Goal: Book appointment/travel/reservation

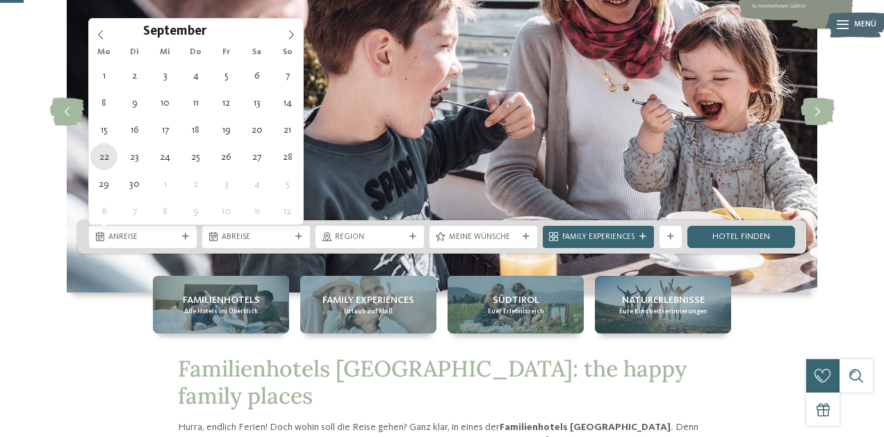
type div "[DATE]"
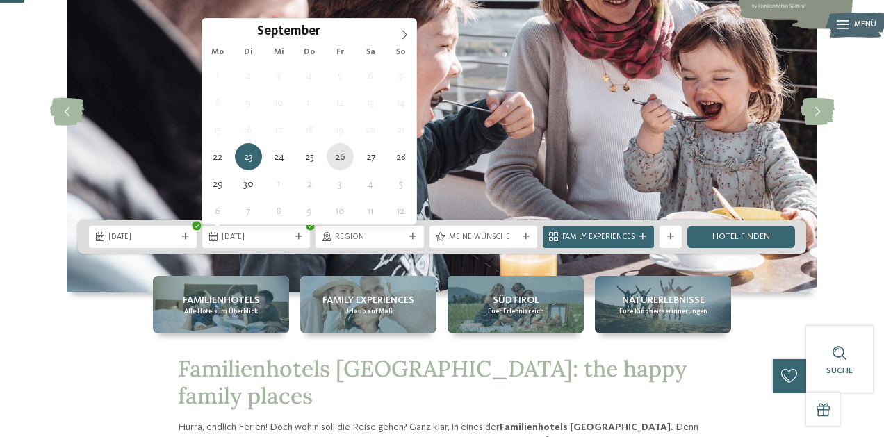
type div "26.09.2025"
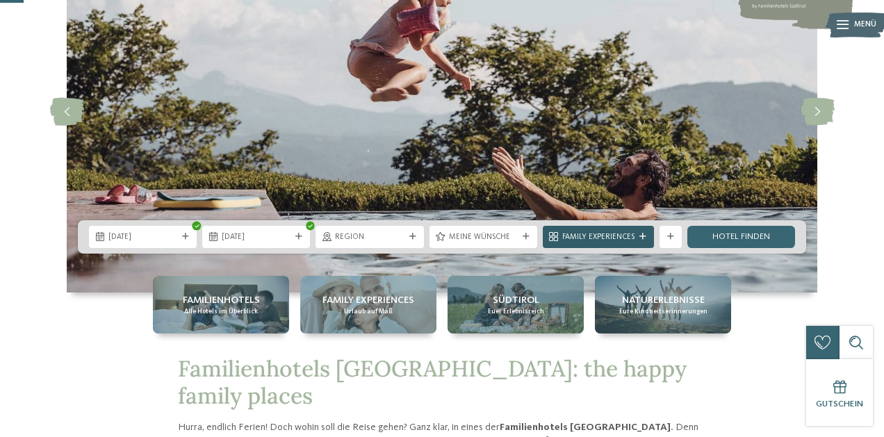
click at [612, 239] on span "Family Experiences" at bounding box center [598, 237] width 72 height 11
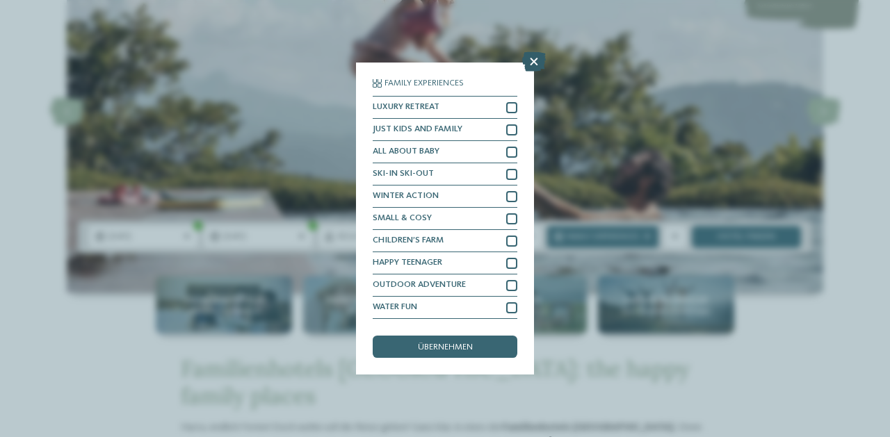
click at [527, 53] on icon at bounding box center [534, 61] width 24 height 19
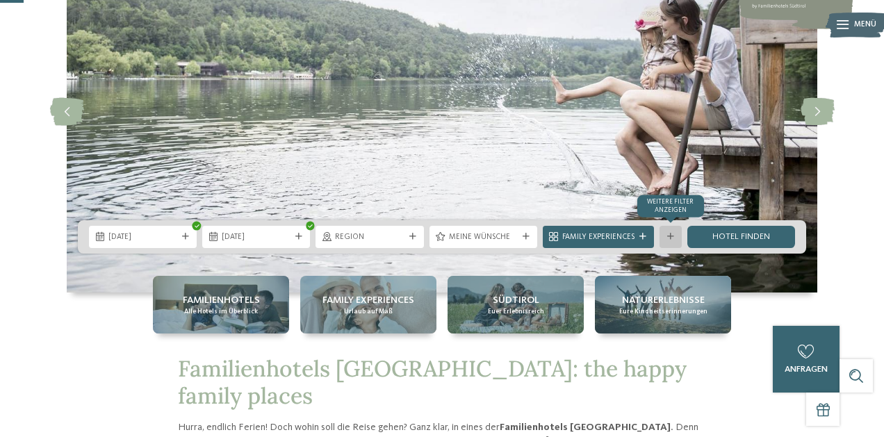
click at [670, 238] on icon at bounding box center [670, 237] width 7 height 7
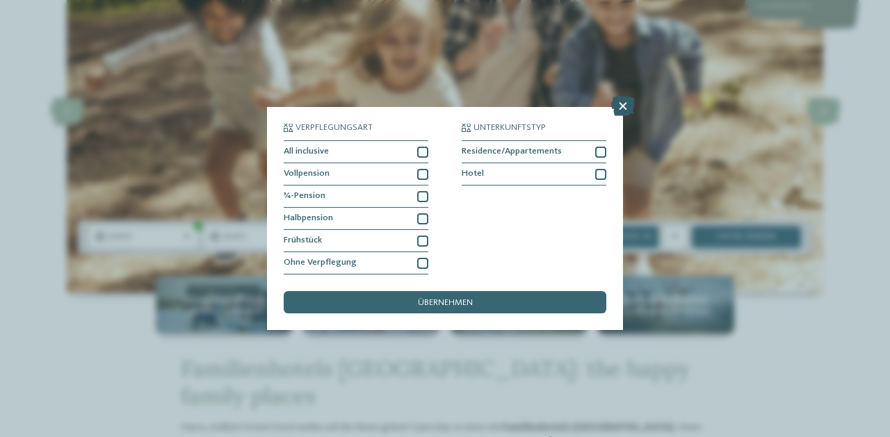
click at [623, 97] on icon at bounding box center [623, 106] width 24 height 19
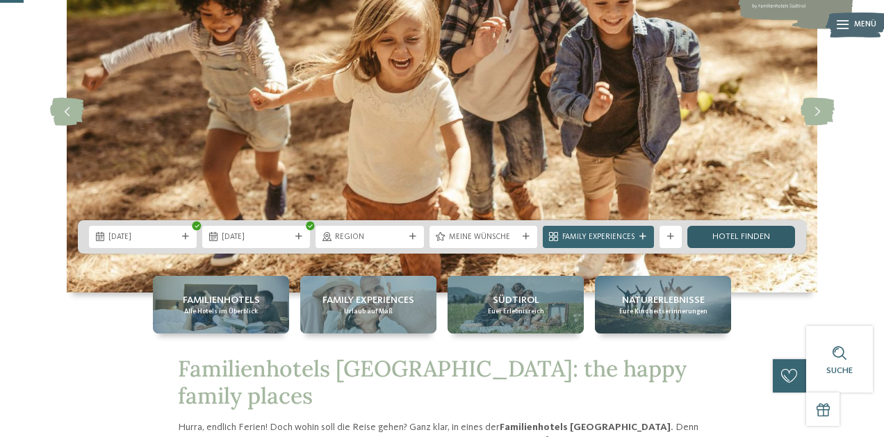
click at [735, 238] on link "Hotel finden" at bounding box center [741, 237] width 108 height 22
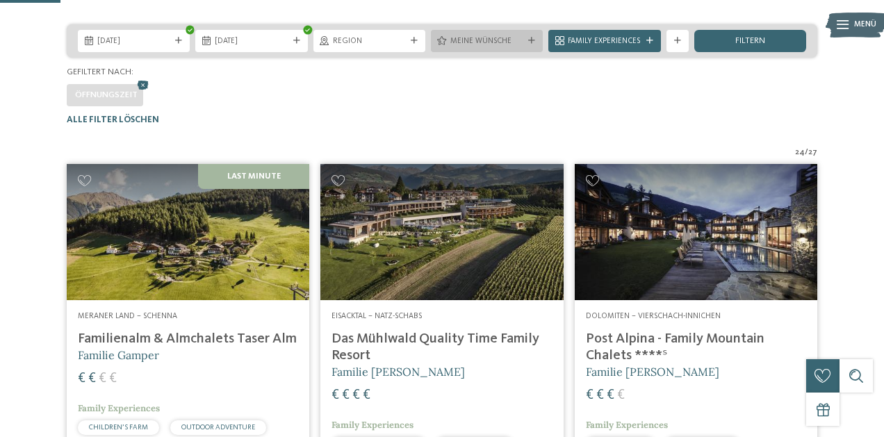
click at [471, 47] on span "Meine Wünsche" at bounding box center [486, 41] width 73 height 11
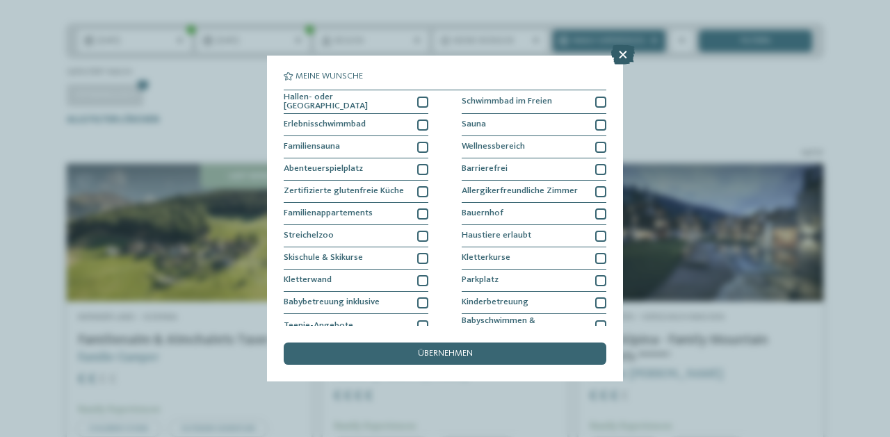
click at [618, 59] on icon at bounding box center [623, 54] width 24 height 19
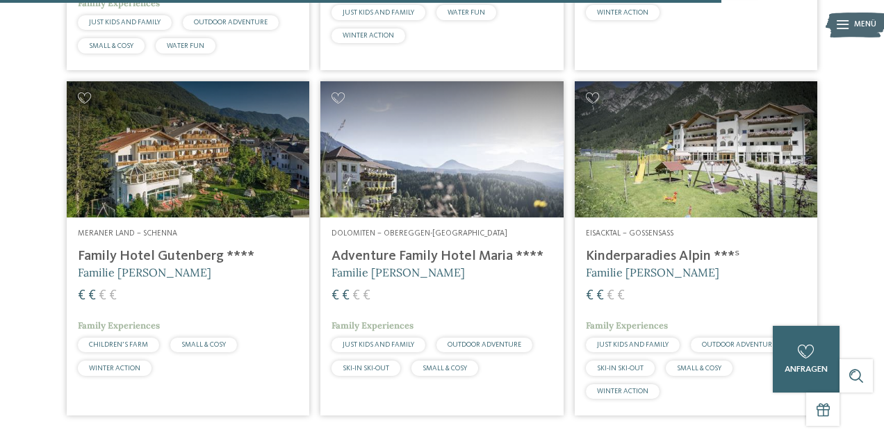
scroll to position [2810, 0]
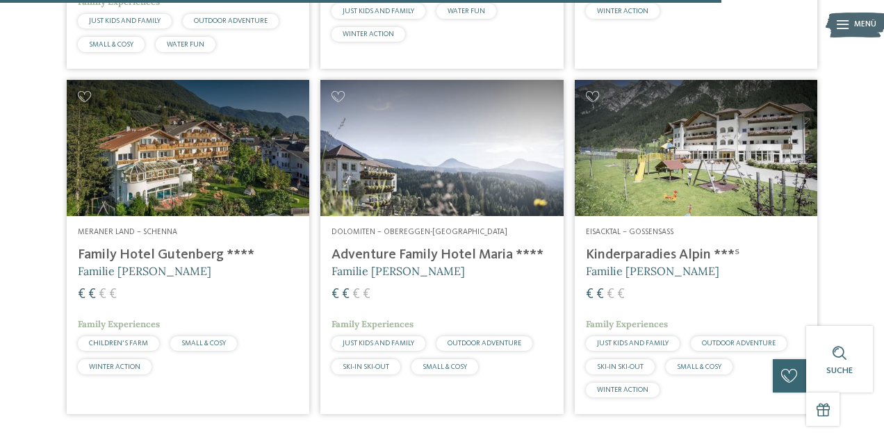
click at [110, 255] on h4 "Family Hotel Gutenberg ****" at bounding box center [188, 255] width 220 height 17
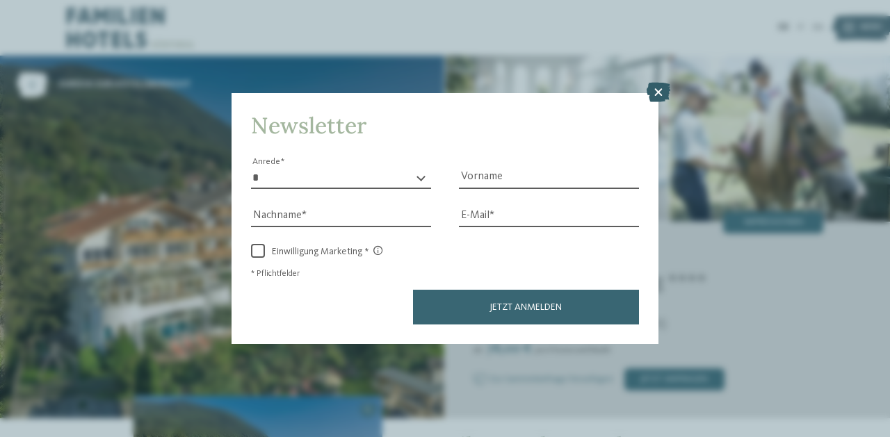
click at [660, 83] on icon at bounding box center [658, 92] width 24 height 19
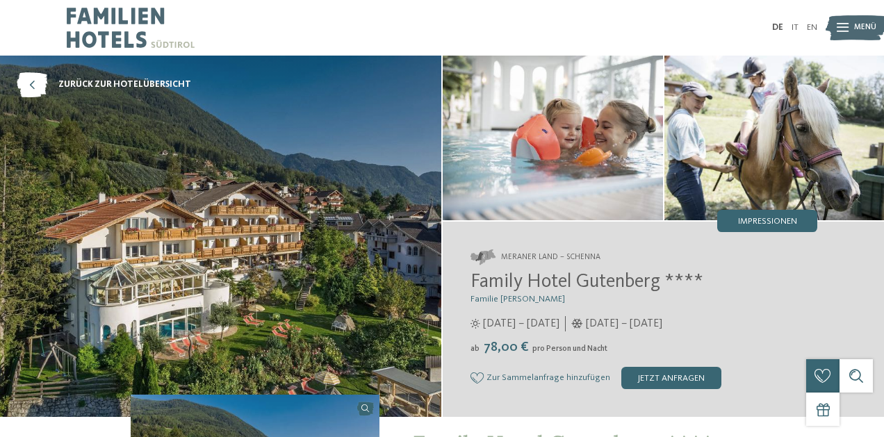
click at [842, 30] on icon at bounding box center [843, 28] width 12 height 9
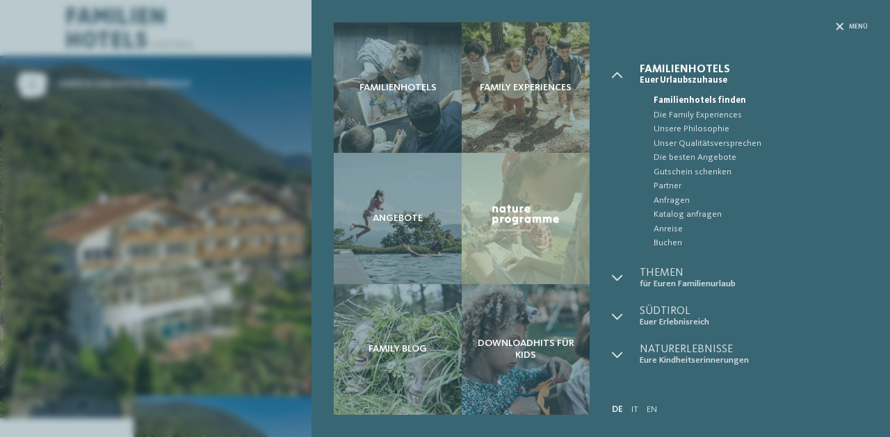
click at [288, 35] on div "Familienhotels Family Experiences Angebote" at bounding box center [445, 218] width 890 height 437
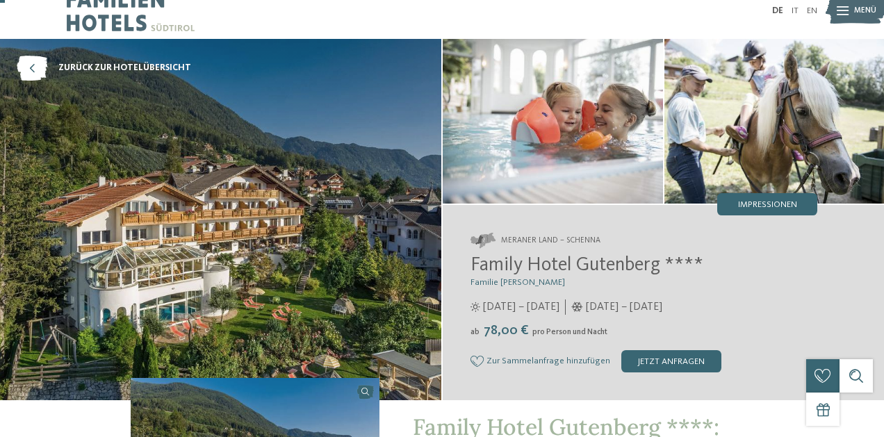
scroll to position [23, 0]
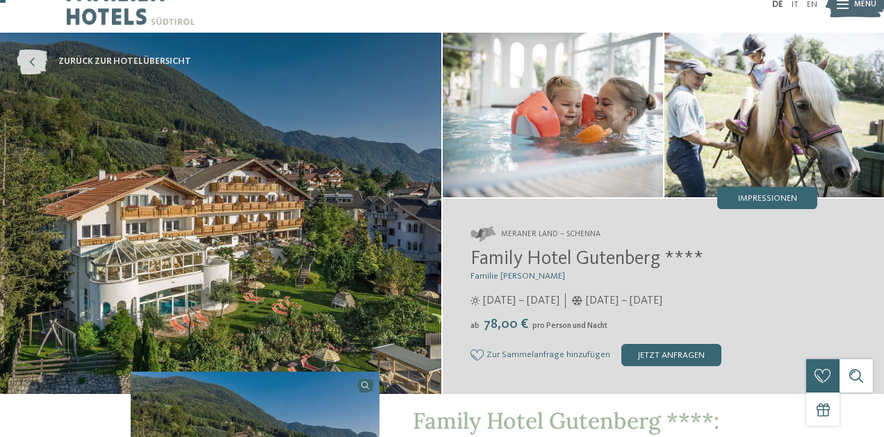
click at [28, 66] on icon at bounding box center [32, 61] width 31 height 25
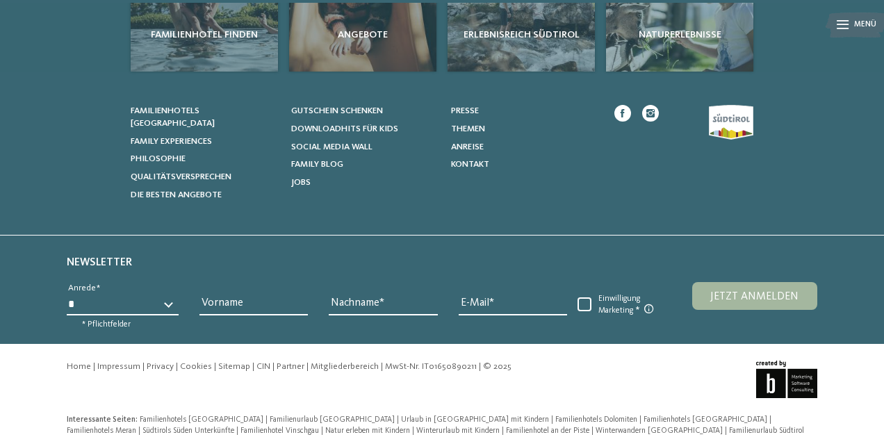
scroll to position [3694, 0]
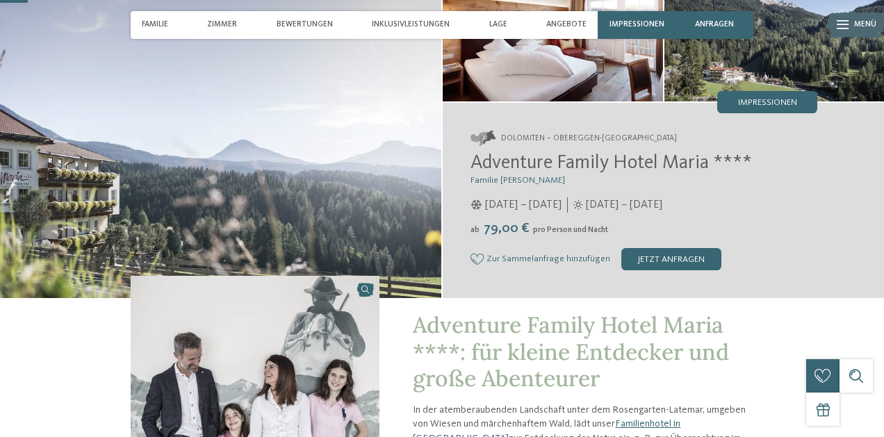
scroll to position [120, 0]
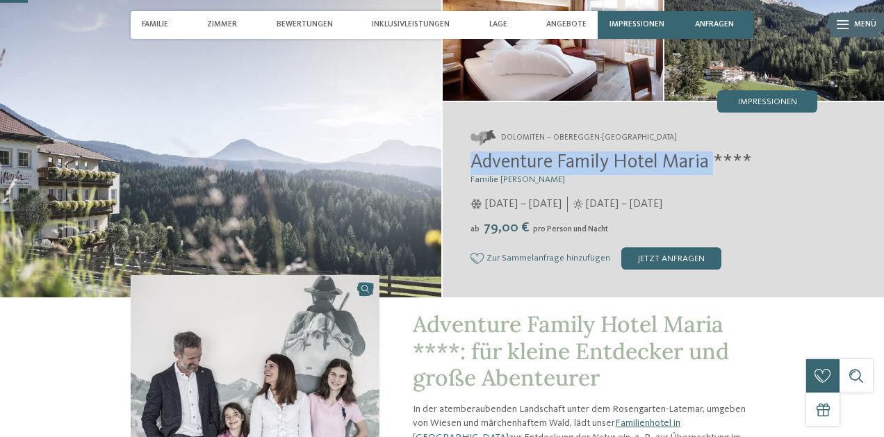
drag, startPoint x: 473, startPoint y: 158, endPoint x: 717, endPoint y: 166, distance: 244.1
click at [717, 166] on span "Adventure Family Hotel Maria ****" at bounding box center [612, 162] width 282 height 19
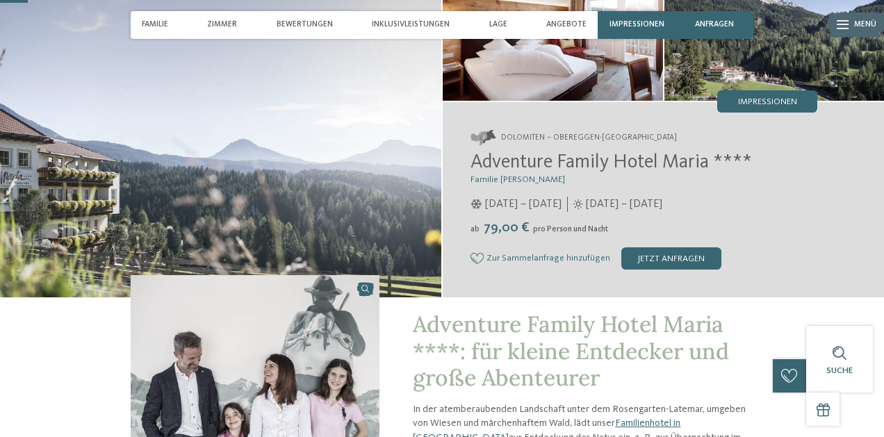
click at [364, 106] on img at bounding box center [220, 116] width 441 height 361
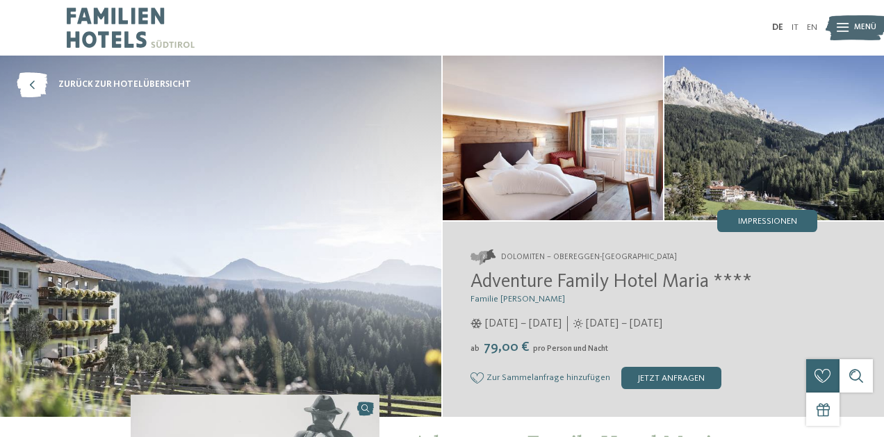
scroll to position [0, 0]
click at [839, 35] on div at bounding box center [843, 28] width 12 height 28
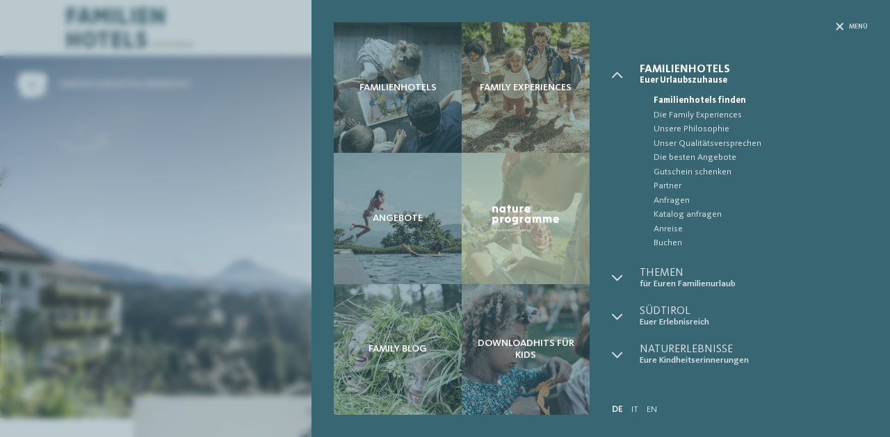
click at [832, 28] on div "Menü" at bounding box center [740, 43] width 256 height 42
click at [836, 32] on div "Menü" at bounding box center [740, 43] width 256 height 42
click at [837, 28] on icon at bounding box center [839, 27] width 8 height 8
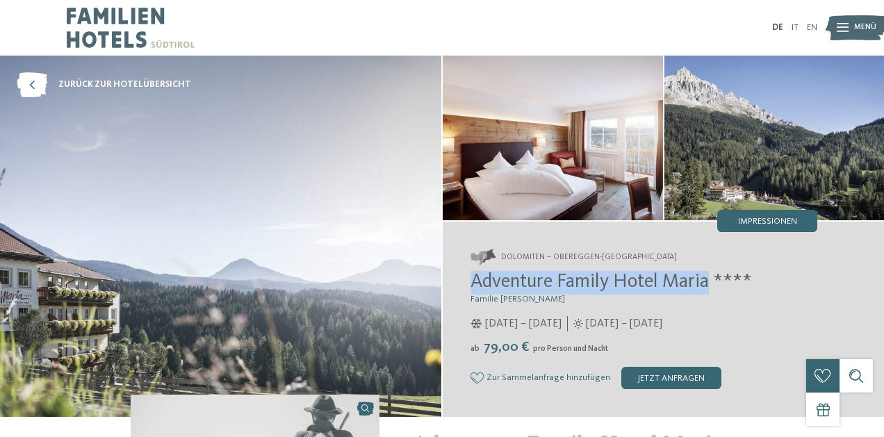
drag, startPoint x: 467, startPoint y: 282, endPoint x: 711, endPoint y: 282, distance: 244.0
click at [711, 282] on div "Dolomiten – Obereggen-Deutschnofen Adventure Family Hotel Maria **** Familie Ko…" at bounding box center [663, 319] width 441 height 195
copy span "Adventure Family Hotel Maria"
